Goal: Task Accomplishment & Management: Manage account settings

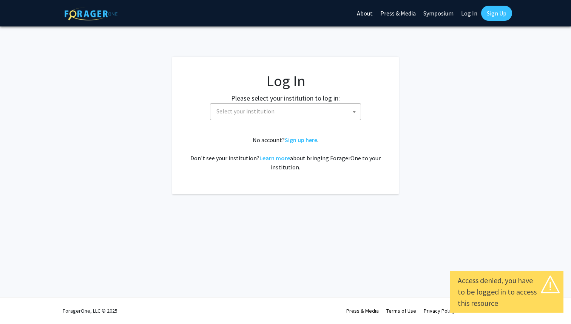
select select
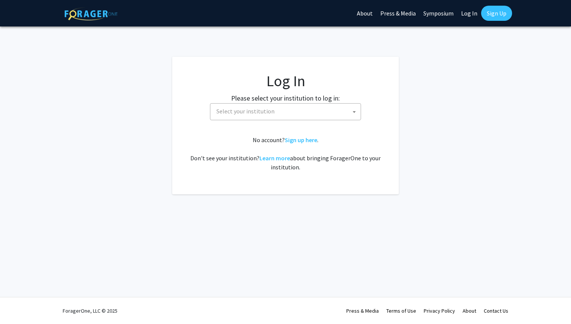
click at [254, 113] on span "Select your institution" at bounding box center [246, 111] width 58 height 8
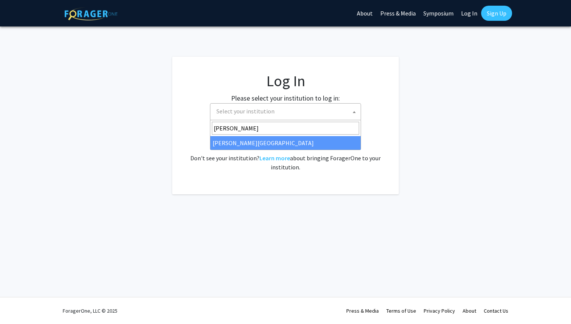
type input "thom"
select select "24"
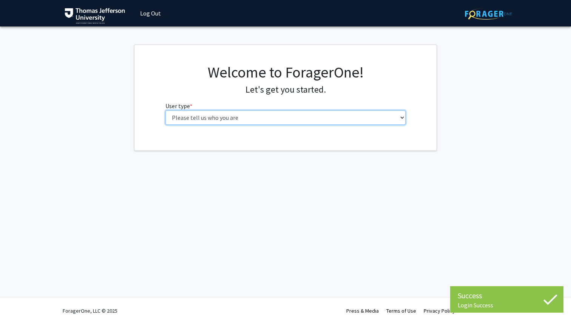
click at [337, 118] on select "Please tell us who you are Undergraduate Student Master's Student Doctoral Cand…" at bounding box center [285, 117] width 241 height 14
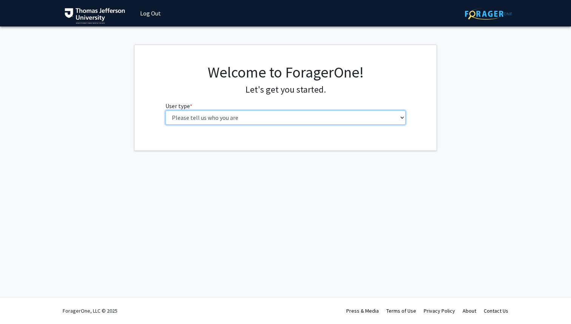
click at [243, 116] on select "Please tell us who you are Undergraduate Student Master's Student Doctoral Cand…" at bounding box center [285, 117] width 241 height 14
select select "3: doc"
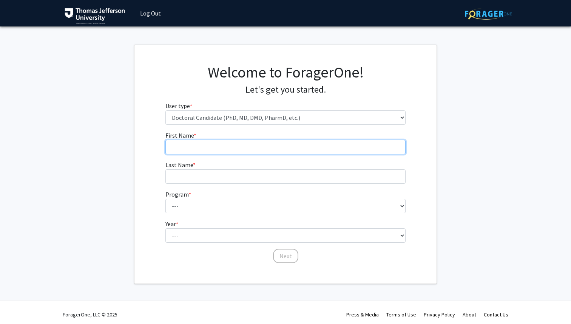
click at [236, 153] on input "First Name * required" at bounding box center [285, 147] width 241 height 14
type input "[GEOGRAPHIC_DATA]"
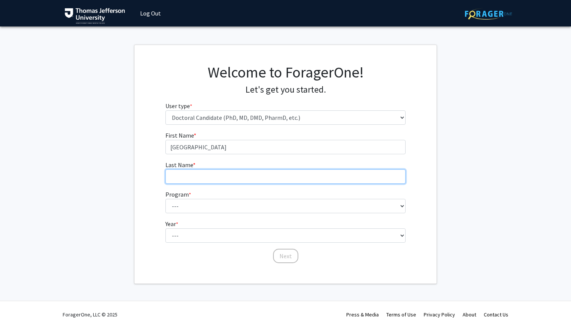
click at [190, 176] on input "Last Name * required" at bounding box center [285, 176] width 241 height 14
type input "[PERSON_NAME]"
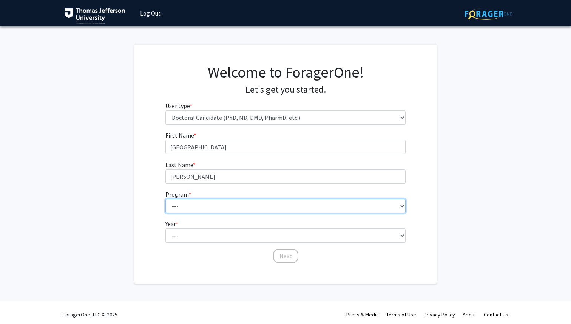
click at [168, 207] on select "--- Accelerated 3+3 BS in Health Sciences/Doctor of [MEDICAL_DATA] Accelerated …" at bounding box center [285, 206] width 241 height 14
select select "35: 815"
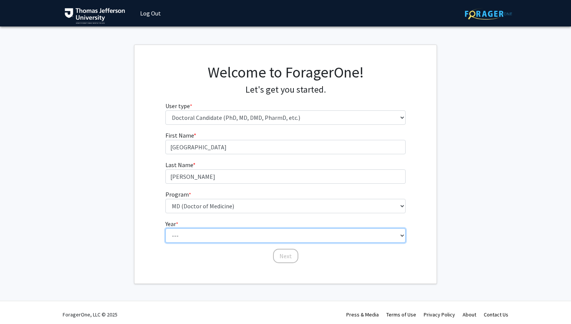
click at [188, 235] on select "--- First Year Second Year Third Year Fourth Year Fifth Year Sixth Year Seventh…" at bounding box center [285, 235] width 241 height 14
select select "1: first_year"
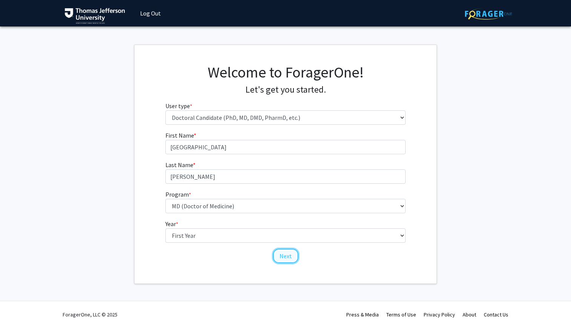
click at [286, 255] on button "Next" at bounding box center [285, 256] width 25 height 14
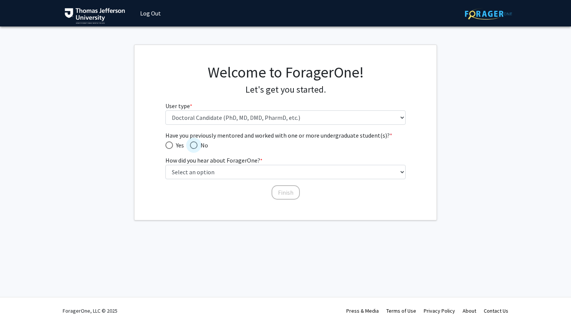
click at [195, 147] on span "Have you previously mentored and worked with one or more undergraduate student(…" at bounding box center [194, 145] width 8 height 8
click at [195, 147] on input "No" at bounding box center [194, 145] width 8 height 8
radio input "true"
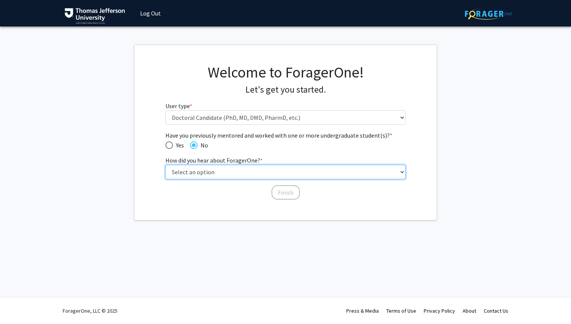
click at [200, 169] on select "Select an option Peer/student recommendation Faculty/staff recommendation Unive…" at bounding box center [285, 172] width 241 height 14
select select "2: faculty_recommendation"
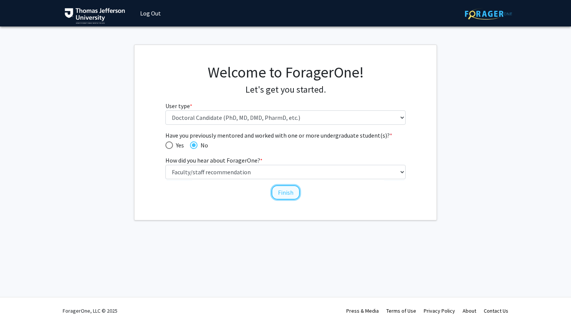
click at [282, 195] on button "Finish" at bounding box center [286, 192] width 28 height 14
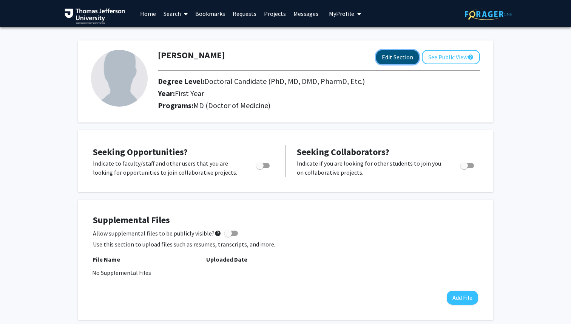
click at [390, 55] on button "Edit Section" at bounding box center [397, 57] width 43 height 14
select select "first_year"
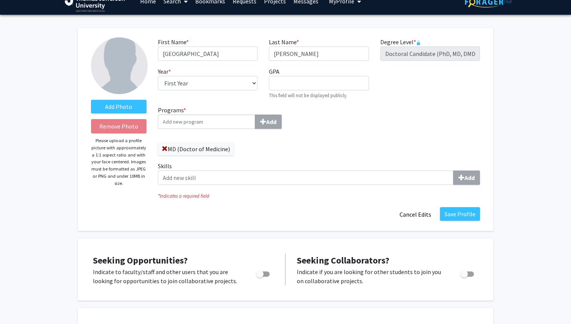
scroll to position [11, 0]
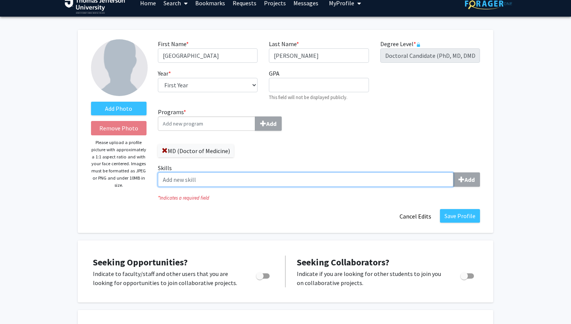
click at [227, 177] on input "Skills Add" at bounding box center [306, 179] width 296 height 14
click at [222, 174] on input "Skills Add" at bounding box center [306, 179] width 296 height 14
type input "Cell Culture"
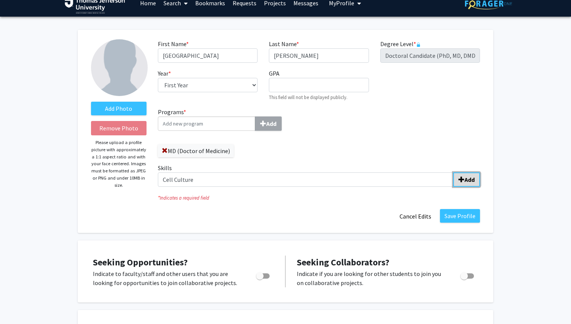
click at [475, 180] on button "Add" at bounding box center [466, 179] width 27 height 14
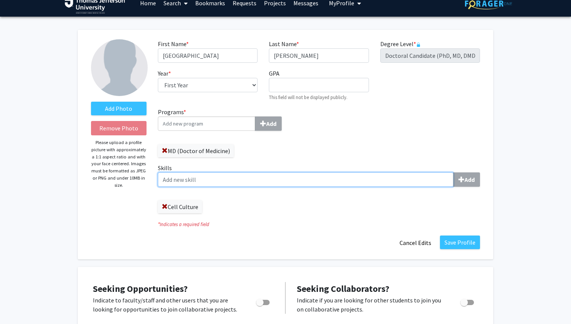
click at [282, 177] on input "Skills Add" at bounding box center [306, 179] width 296 height 14
type input "[MEDICAL_DATA] Analysis"
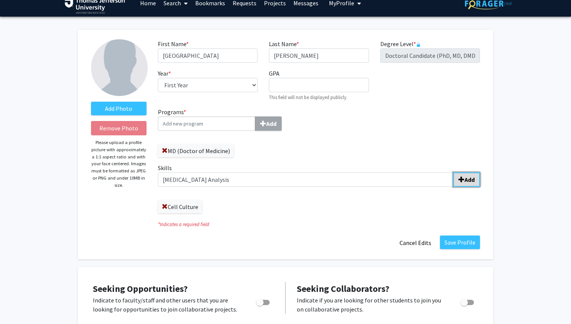
click at [462, 186] on button "Add" at bounding box center [466, 179] width 27 height 14
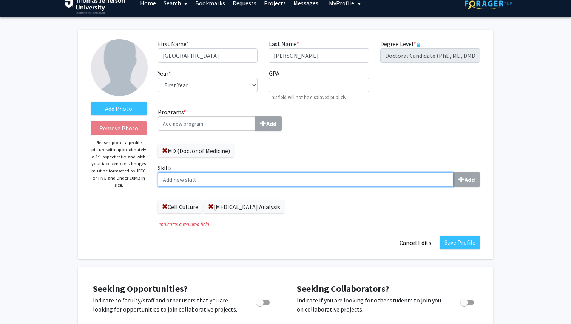
click at [254, 184] on input "Skills Add" at bounding box center [306, 179] width 296 height 14
type input "[MEDICAL_DATA]"
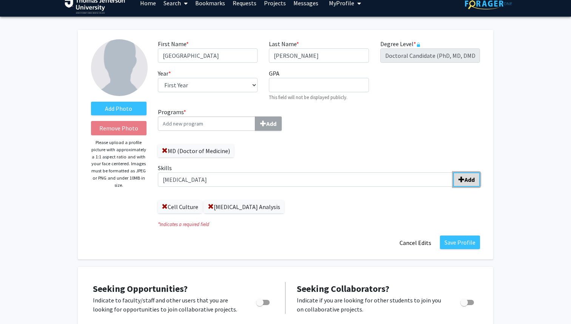
click at [461, 177] on span "submit" at bounding box center [462, 179] width 6 height 6
click at [283, 187] on div "Skills Add Cell Culture [MEDICAL_DATA] Analysis [MEDICAL_DATA]" at bounding box center [319, 188] width 322 height 50
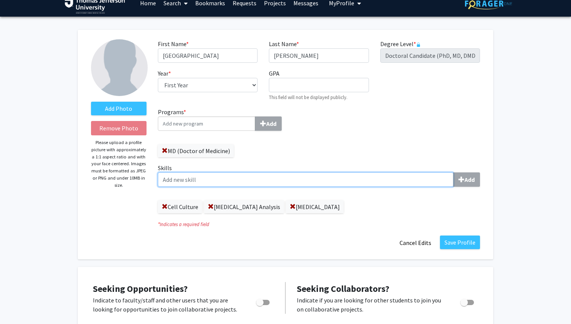
click at [286, 180] on input "Skills Add" at bounding box center [306, 179] width 296 height 14
type input "D"
type input "C"
type input "Proficient in Excel"
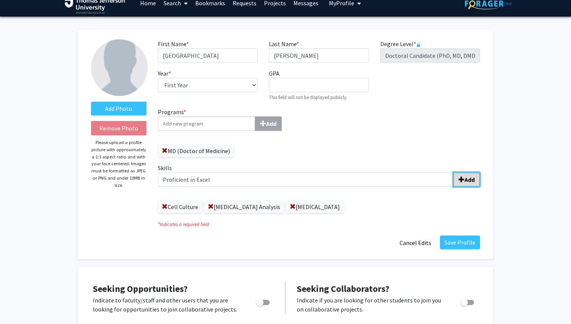
click at [465, 180] on b "Add" at bounding box center [470, 180] width 10 height 8
click at [362, 204] on label "Proficient in Excel" at bounding box center [376, 206] width 61 height 13
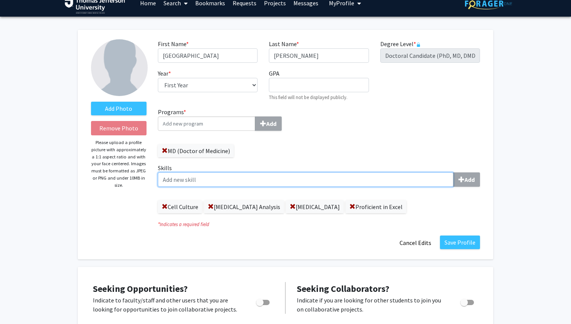
click at [260, 173] on input "Skills Add" at bounding box center [306, 179] width 296 height 14
type input "Immunocytochemistry"
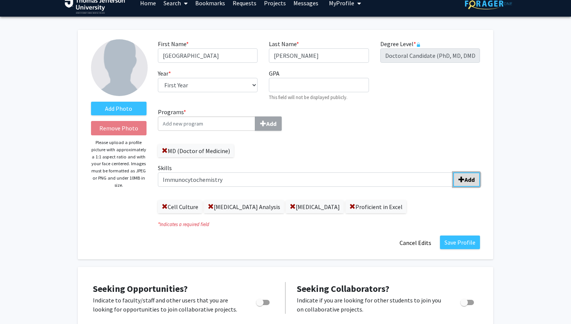
click at [469, 176] on b "Add" at bounding box center [470, 180] width 10 height 8
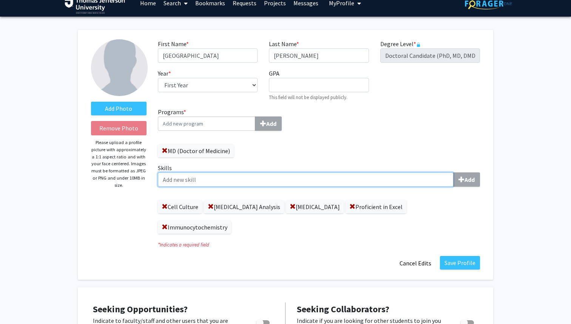
click at [344, 181] on input "Skills Add" at bounding box center [306, 179] width 296 height 14
type input "r"
type input "RT-qPCR"
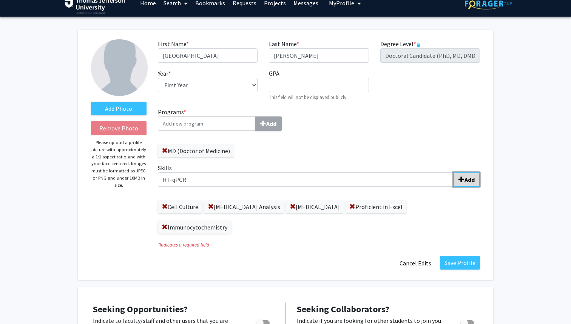
click at [467, 175] on button "Add" at bounding box center [466, 179] width 27 height 14
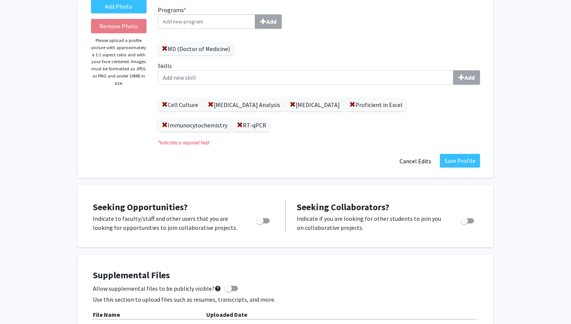
scroll to position [0, 0]
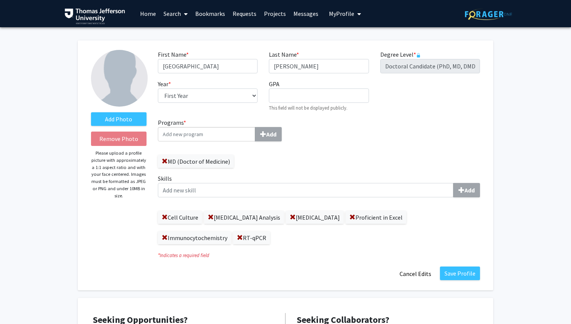
click at [212, 201] on div "Skills Add Cell Culture [MEDICAL_DATA] Analysis [MEDICAL_DATA] Proficient in Ex…" at bounding box center [319, 209] width 322 height 70
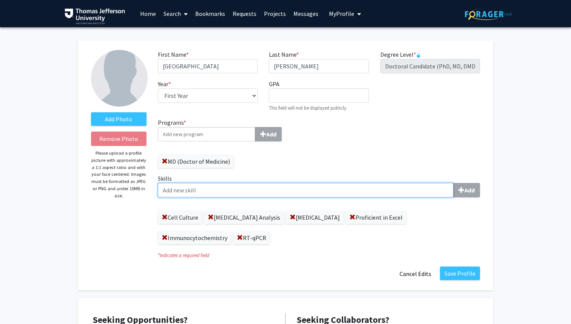
click at [216, 190] on input "Skills Add" at bounding box center [306, 190] width 296 height 14
type input "Cell [MEDICAL_DATA]"
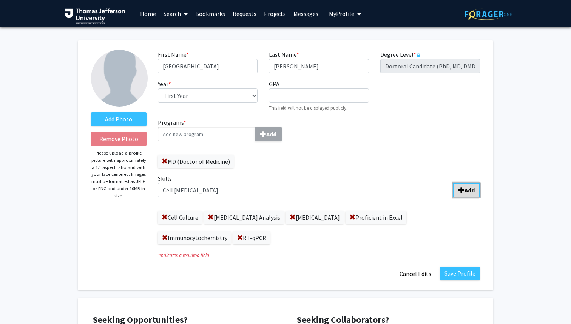
click at [461, 189] on span "submit" at bounding box center [462, 190] width 6 height 6
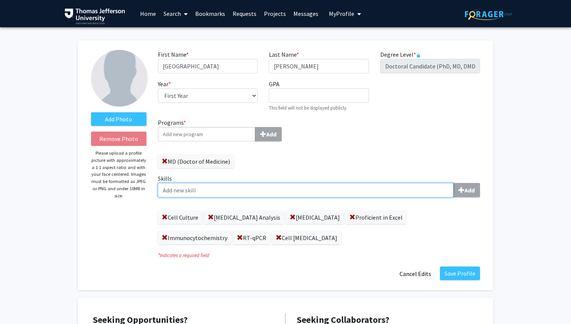
click at [242, 196] on input "Skills Add" at bounding box center [306, 190] width 296 height 14
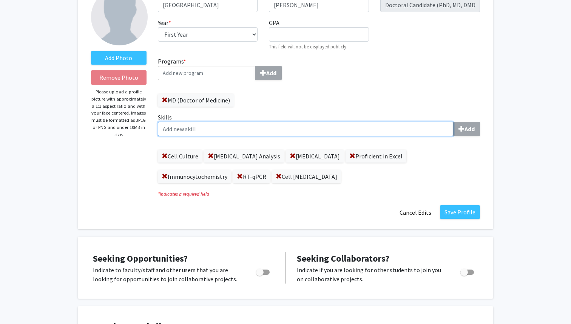
scroll to position [68, 0]
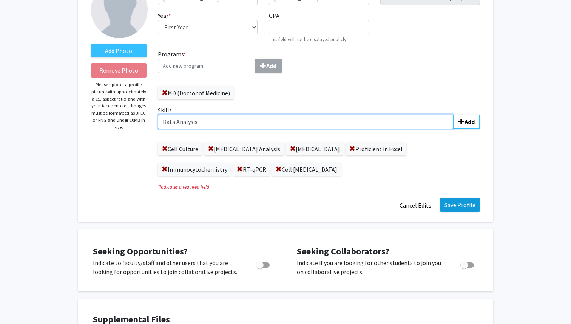
type input "Data Analysis"
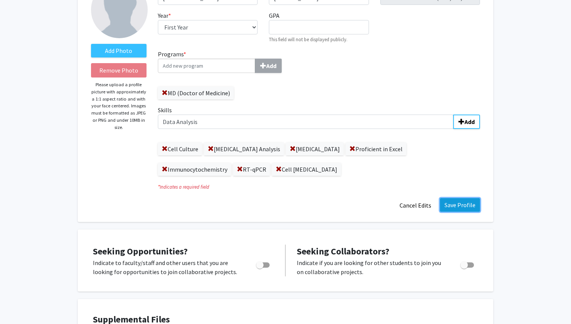
click at [462, 203] on button "Save Profile" at bounding box center [460, 205] width 40 height 14
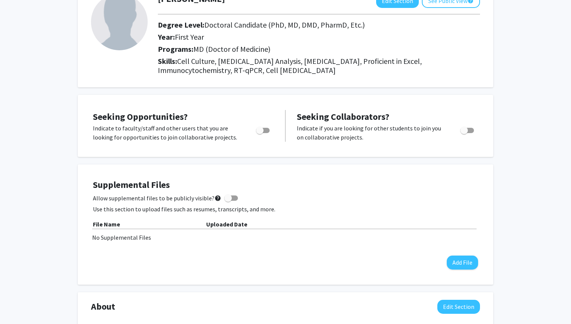
scroll to position [57, 0]
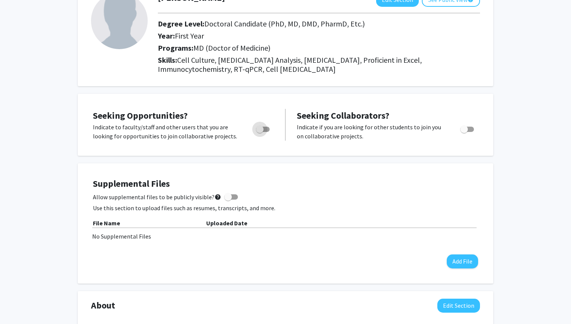
click at [266, 128] on span "Toggle" at bounding box center [263, 129] width 14 height 5
click at [260, 132] on input "Are you actively seeking opportunities?" at bounding box center [260, 132] width 0 height 0
checkbox input "true"
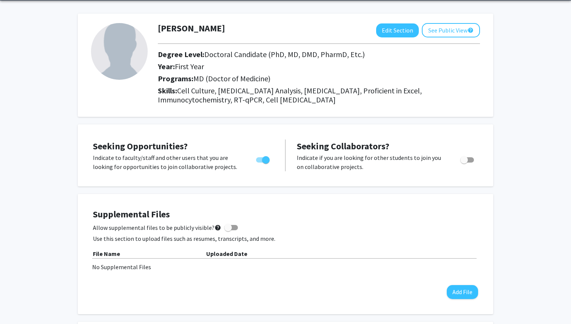
scroll to position [0, 0]
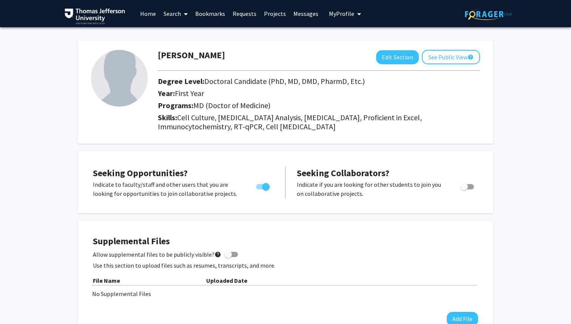
click at [186, 12] on icon at bounding box center [186, 14] width 4 height 6
click at [179, 38] on span "Faculty/Staff" at bounding box center [188, 34] width 56 height 15
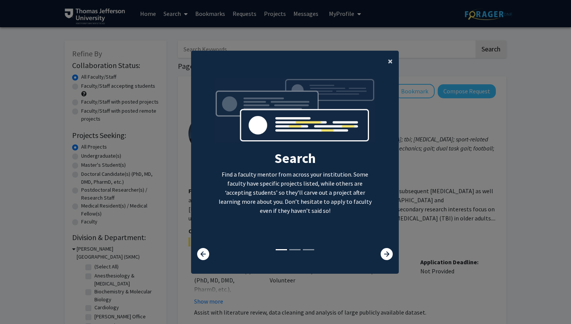
click at [391, 62] on span "×" at bounding box center [390, 61] width 5 height 12
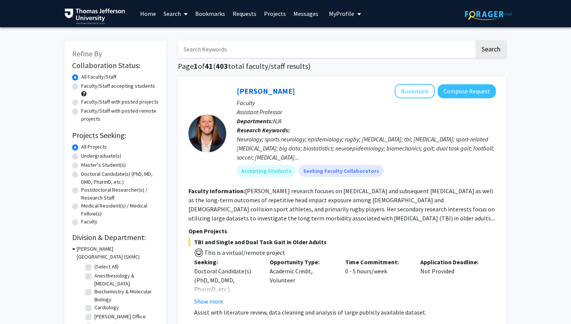
click at [343, 46] on input "Search Keywords" at bounding box center [326, 48] width 297 height 17
click at [476, 40] on button "Search" at bounding box center [491, 48] width 31 height 17
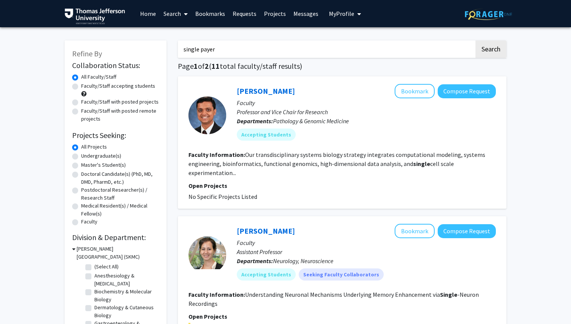
click at [234, 43] on input "single payer" at bounding box center [326, 48] width 297 height 17
click at [234, 42] on input "single payer" at bounding box center [326, 48] width 297 height 17
click at [187, 48] on input "single payer" at bounding box center [326, 48] width 297 height 17
click at [234, 45] on input "single payer" at bounding box center [326, 48] width 297 height 17
click at [234, 50] on input "single payer" at bounding box center [326, 48] width 297 height 17
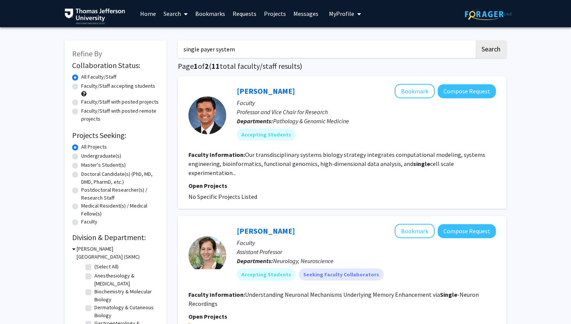
click at [476, 40] on button "Search" at bounding box center [491, 48] width 31 height 17
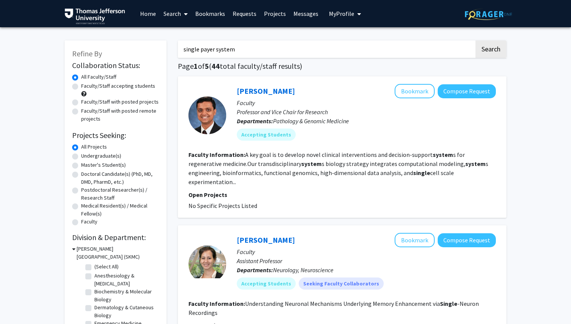
drag, startPoint x: 235, startPoint y: 42, endPoint x: 238, endPoint y: 56, distance: 13.8
click at [238, 56] on input "single payer system" at bounding box center [326, 48] width 297 height 17
click at [476, 40] on button "Search" at bounding box center [491, 48] width 31 height 17
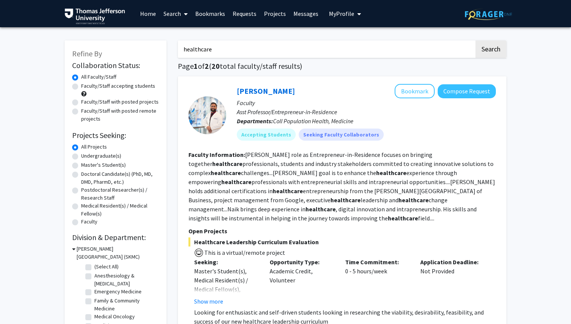
click at [218, 47] on input "healthcare" at bounding box center [326, 48] width 297 height 17
click at [476, 40] on button "Search" at bounding box center [491, 48] width 31 height 17
drag, startPoint x: 237, startPoint y: 48, endPoint x: 152, endPoint y: 48, distance: 85.0
type input "universal"
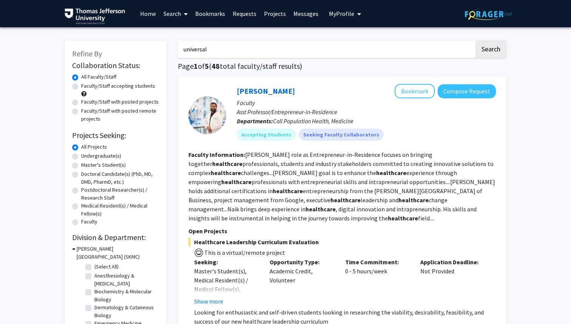
click at [476, 40] on button "Search" at bounding box center [491, 48] width 31 height 17
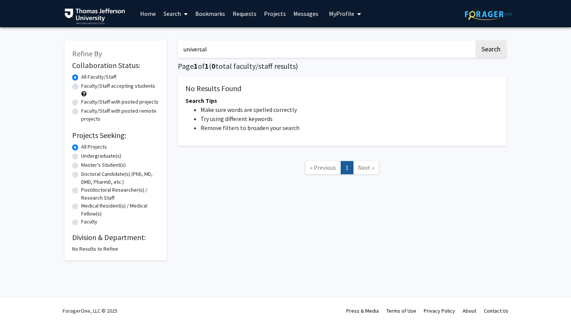
drag, startPoint x: 224, startPoint y: 52, endPoint x: 174, endPoint y: 52, distance: 49.9
click at [174, 52] on div "universal Search Page 1 of 1 ( 0 total faculty/staff results) No Results Found …" at bounding box center [342, 146] width 340 height 227
click at [209, 58] on div "Search Page 1 of 1 ( 0 total faculty/staff results) No Results Found Search Tip…" at bounding box center [342, 146] width 340 height 227
click at [208, 48] on input "Search Keywords" at bounding box center [326, 48] width 297 height 17
